Goal: Check status: Check status

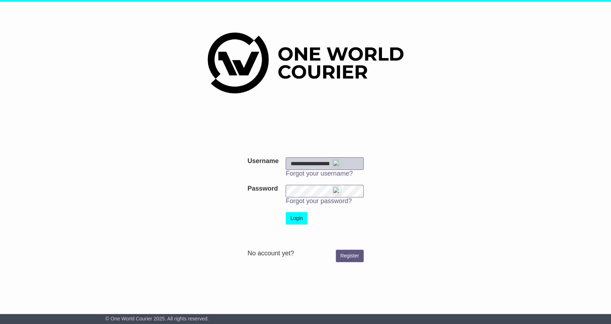
type input "**********"
click at [301, 222] on button "Login" at bounding box center [296, 218] width 21 height 13
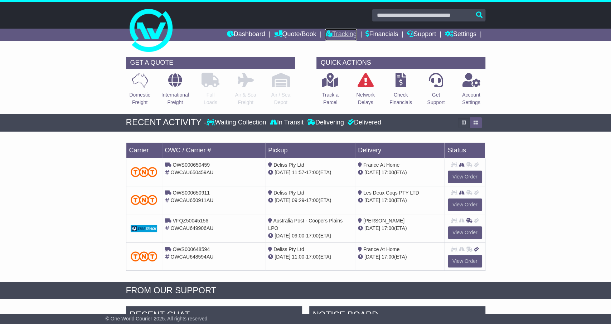
click at [336, 37] on link "Tracking" at bounding box center [341, 35] width 32 height 12
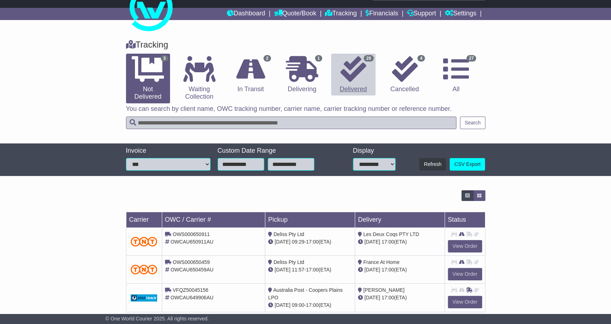
scroll to position [33, 0]
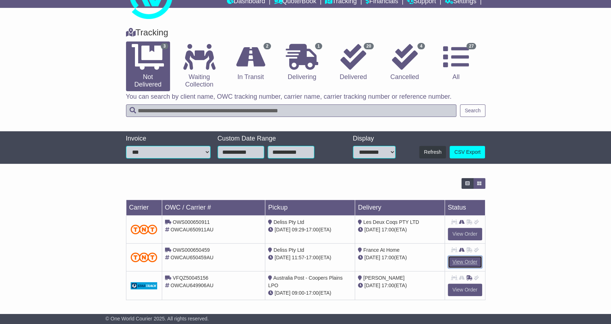
click at [463, 263] on link "View Order" at bounding box center [465, 262] width 34 height 13
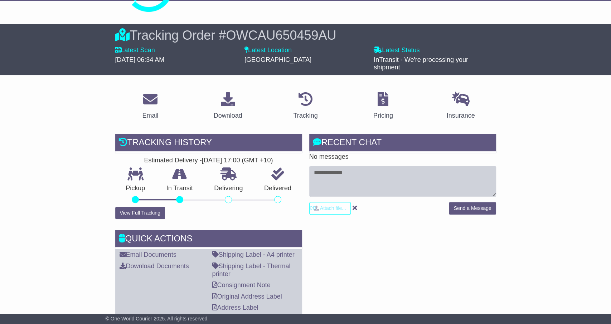
scroll to position [149, 0]
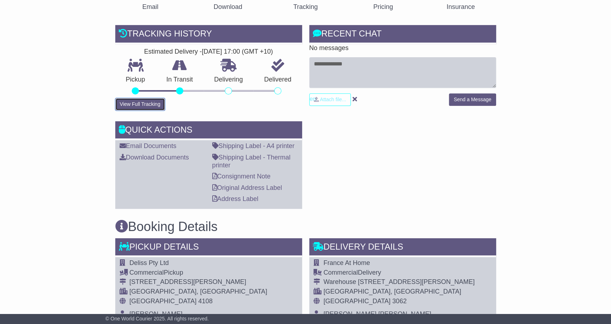
click at [142, 106] on button "View Full Tracking" at bounding box center [140, 104] width 50 height 13
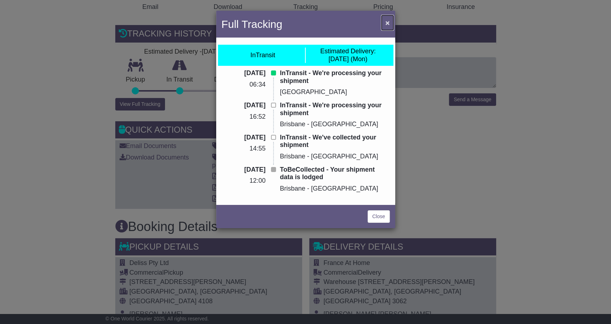
click at [386, 23] on span "×" at bounding box center [387, 23] width 4 height 8
